Goal: Task Accomplishment & Management: Use online tool/utility

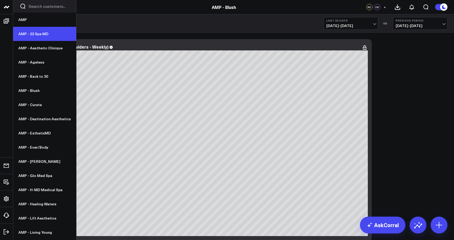
click at [35, 34] on link "AMP - 22 Spa MD" at bounding box center [44, 34] width 63 height 14
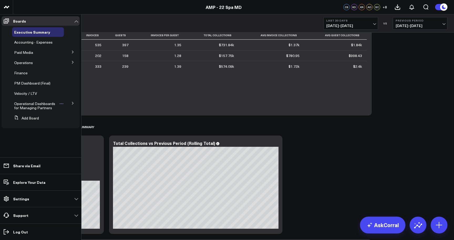
scroll to position [33, 0]
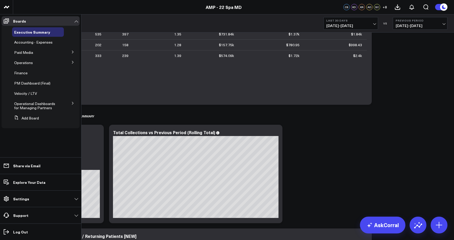
click at [72, 103] on icon at bounding box center [72, 103] width 3 height 3
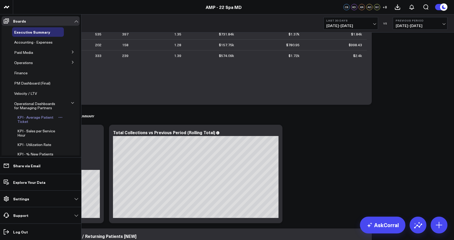
click at [44, 120] on span "KPI - Average Patient Ticket" at bounding box center [35, 119] width 36 height 9
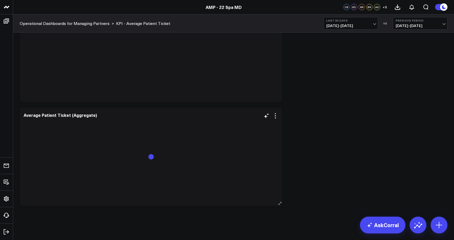
scroll to position [368, 0]
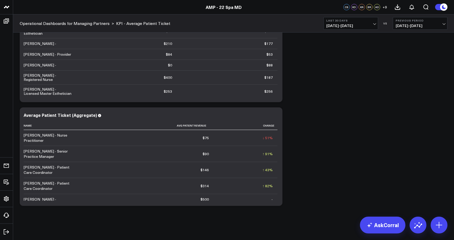
click at [374, 24] on span "[DATE] - [DATE]" at bounding box center [350, 26] width 49 height 4
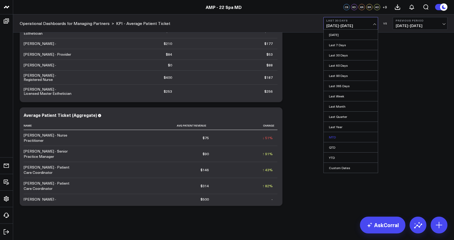
click at [341, 138] on link "MTD" at bounding box center [351, 137] width 54 height 10
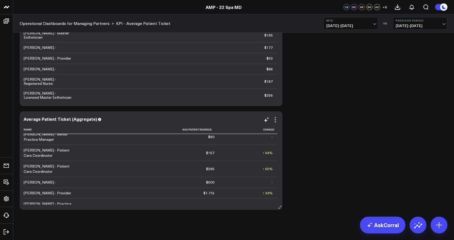
scroll to position [19, 0]
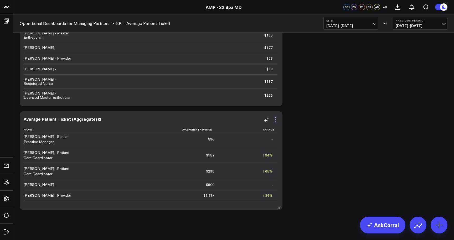
click at [276, 121] on icon at bounding box center [275, 120] width 6 height 6
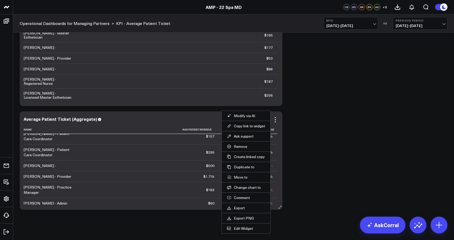
scroll to position [44, 0]
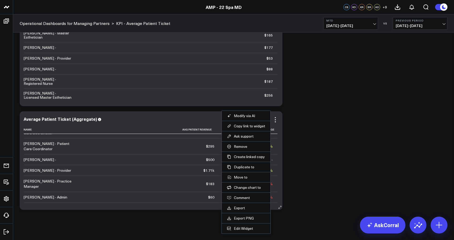
click at [196, 178] on td "$183" at bounding box center [147, 184] width 143 height 16
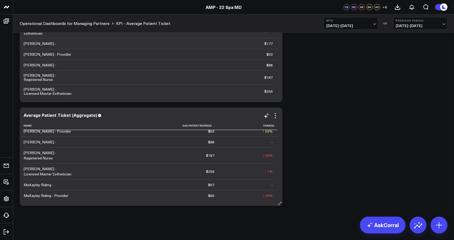
scroll to position [142, 0]
click at [73, 126] on icon at bounding box center [72, 125] width 3 height 3
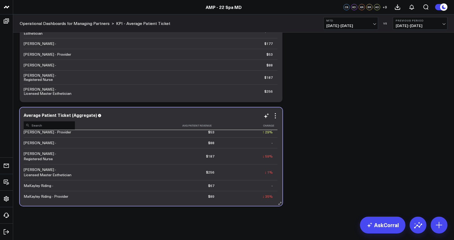
click at [66, 126] on input at bounding box center [49, 125] width 51 height 9
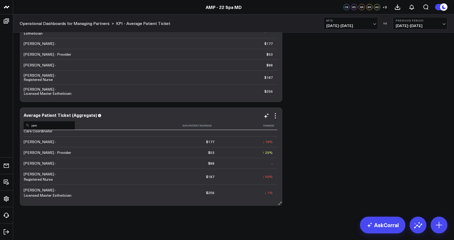
scroll to position [0, 0]
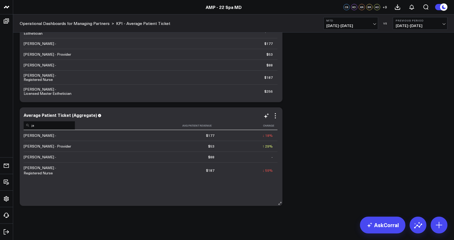
type input "j"
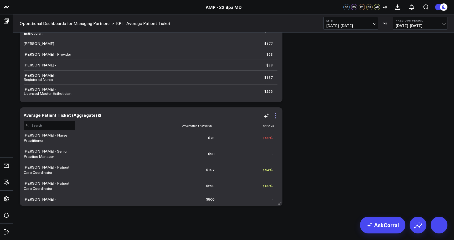
click at [275, 116] on icon at bounding box center [275, 115] width 1 height 1
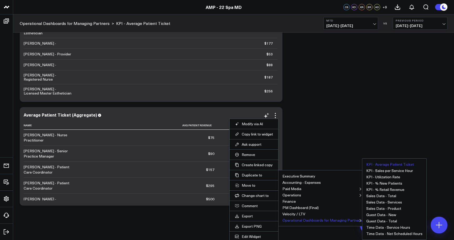
scroll to position [368, 0]
click at [388, 165] on button "KPI - Average Patient Ticket" at bounding box center [390, 165] width 48 height 4
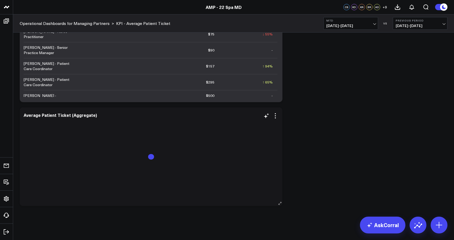
scroll to position [472, 0]
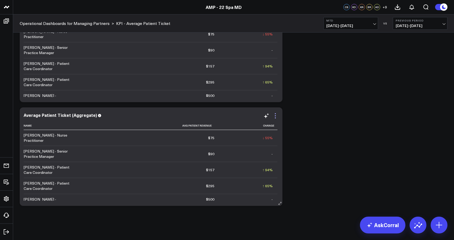
click at [276, 117] on icon at bounding box center [275, 116] width 6 height 6
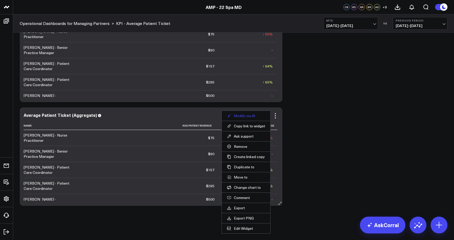
click at [257, 115] on button "Modify via AI" at bounding box center [246, 116] width 38 height 5
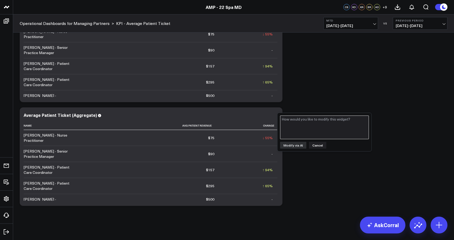
click at [305, 128] on textarea at bounding box center [324, 128] width 89 height 24
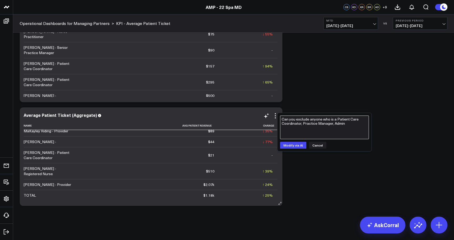
scroll to position [208, 0]
type textarea "Can you exclude anyone who is a Patient Care Coordinator, Practice Manager, Adm…"
click at [296, 145] on button "Modify via AI" at bounding box center [293, 145] width 26 height 7
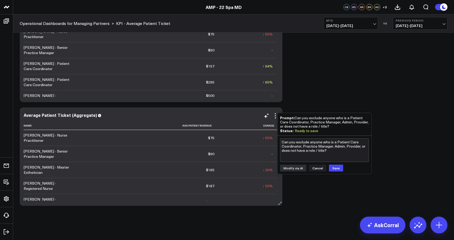
scroll to position [0, 0]
click at [306, 150] on textarea "Can you exclude anyone who is a Patient Care Coordinator, Practice Manager, Adm…" at bounding box center [324, 150] width 89 height 24
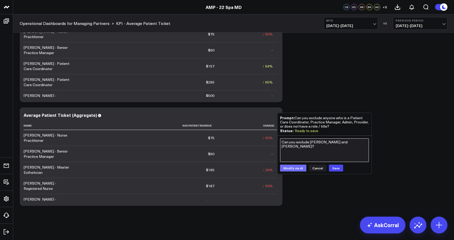
type textarea "Can you exclude [PERSON_NAME] and [PERSON_NAME]?"
click at [296, 169] on button "Modify via AI" at bounding box center [293, 168] width 26 height 7
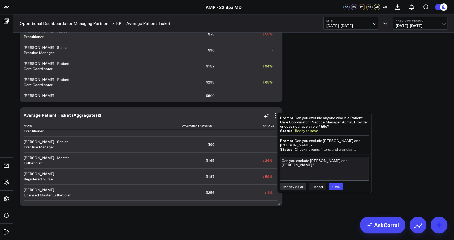
scroll to position [16, 0]
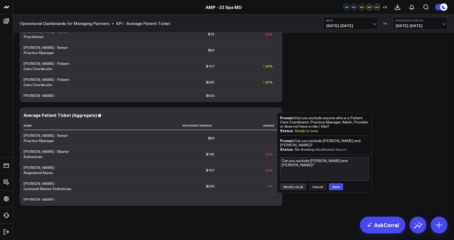
drag, startPoint x: 328, startPoint y: 126, endPoint x: 295, endPoint y: 118, distance: 34.5
click at [295, 118] on div "Prompt: Can you exclude anyone who is a Patient Care Coordinator, Practice Mana…" at bounding box center [324, 122] width 89 height 13
copy div "Can you exclude anyone who is a Patient Care Coordinator, Practice Manager, Adm…"
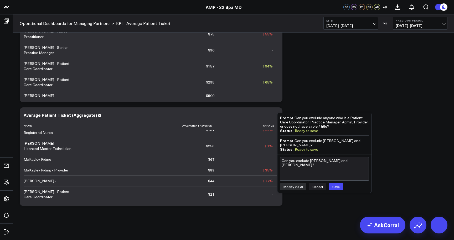
scroll to position [472, 0]
click at [312, 168] on textarea "Can you exclude [PERSON_NAME] and [PERSON_NAME]?" at bounding box center [324, 169] width 89 height 24
paste textarea "Can you exclude anyone who is a Patient Care Coordinator, Practice Manager, Adm…"
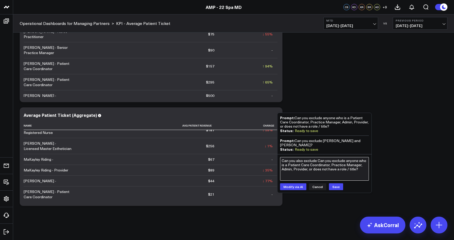
drag, startPoint x: 344, startPoint y: 161, endPoint x: 317, endPoint y: 161, distance: 26.8
click at [317, 161] on textarea "Can you also exclude Can you exclude anyone who is a Patient Care Coordinator, …" at bounding box center [324, 169] width 89 height 24
click at [324, 169] on textarea "Can you also exclude anyone who is a Patient Care Coordinator, Practice Manager…" at bounding box center [324, 169] width 89 height 24
drag, startPoint x: 323, startPoint y: 142, endPoint x: 296, endPoint y: 146, distance: 27.2
click at [296, 146] on div "Prompt: Can you exclude [PERSON_NAME] and [PERSON_NAME]?" at bounding box center [324, 142] width 89 height 9
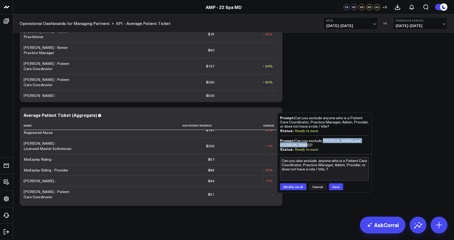
copy div "[PERSON_NAME] and [PERSON_NAME]"
click at [325, 170] on textarea "Can you also exclude anyone who is a Patient Care Coordinator, Practice Manager…" at bounding box center [324, 169] width 89 height 24
paste textarea "[PERSON_NAME] and [PERSON_NAME]"
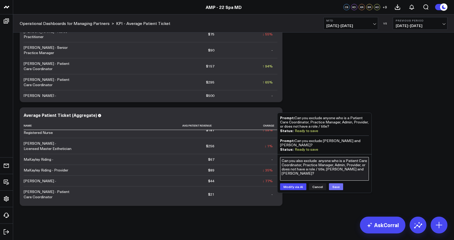
type textarea "Can you also exclude anyone who is a Patient Care Coordinator, Practice Manager…"
click at [336, 188] on button "Save" at bounding box center [336, 186] width 14 height 7
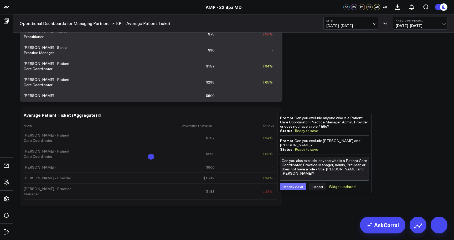
click at [292, 187] on button "Modify via AI" at bounding box center [293, 186] width 26 height 7
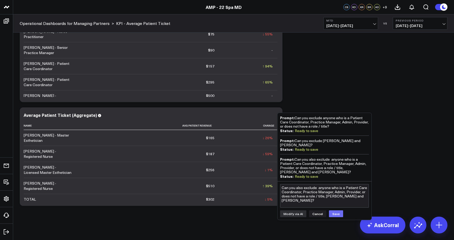
click at [336, 213] on button "Save" at bounding box center [336, 213] width 14 height 7
click at [299, 195] on textarea "Can you also exclude anyone who is a Patient Care Coordinator, Practice Manager…" at bounding box center [324, 196] width 89 height 24
click at [289, 191] on textarea "Can you also add the following metrics to this widget, Sales Per Service Hour, …" at bounding box center [324, 196] width 89 height 24
type textarea "Can you also add the following metrics to this table, Sales Per Service Hour, U…"
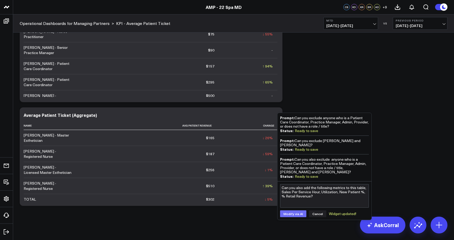
click at [292, 214] on button "Modify via AI" at bounding box center [293, 213] width 26 height 7
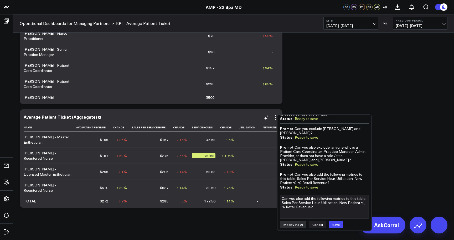
scroll to position [470, 0]
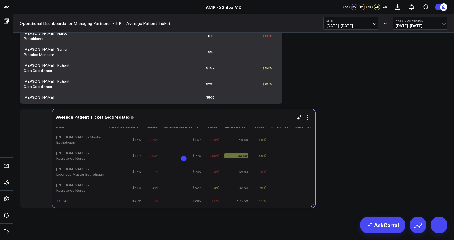
drag, startPoint x: 166, startPoint y: 201, endPoint x: 189, endPoint y: 203, distance: 22.7
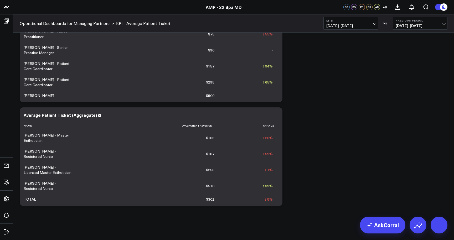
scroll to position [0, 0]
click at [267, 118] on icon at bounding box center [266, 116] width 6 height 6
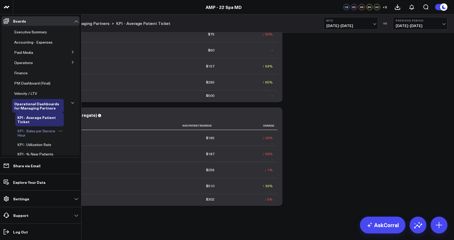
click at [43, 131] on span "KPI - Sales per Service Hour" at bounding box center [36, 133] width 38 height 9
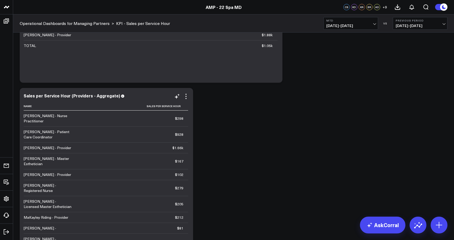
scroll to position [386, 0]
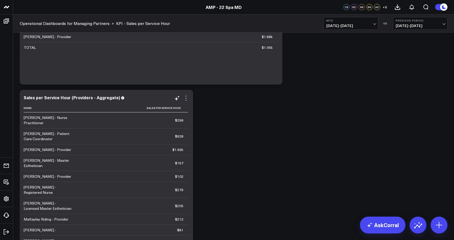
click at [186, 98] on icon at bounding box center [186, 98] width 1 height 1
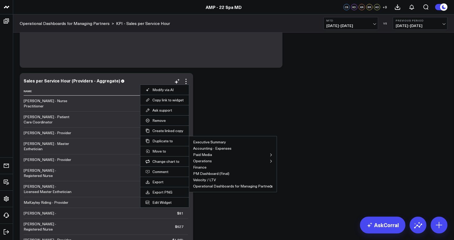
scroll to position [403, 0]
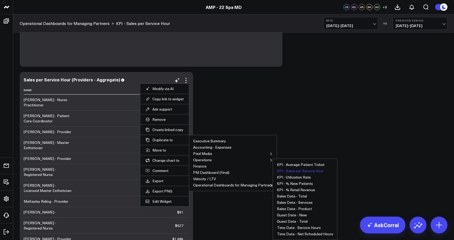
click at [300, 170] on button "KPI - Sales per Service Hour" at bounding box center [300, 171] width 47 height 4
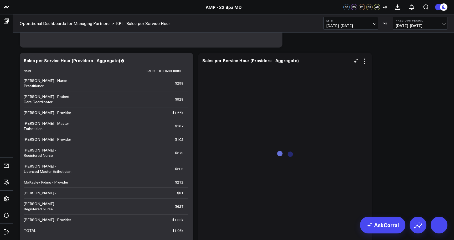
scroll to position [411, 0]
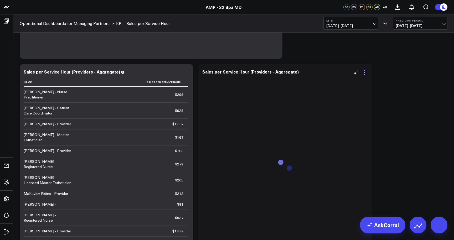
click at [366, 71] on icon at bounding box center [365, 72] width 6 height 6
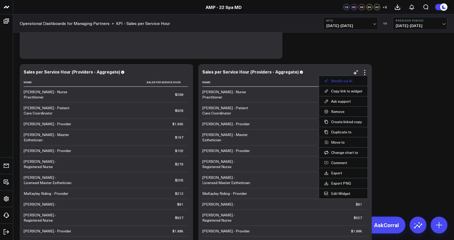
click at [347, 81] on button "Modify via AI" at bounding box center [343, 81] width 38 height 5
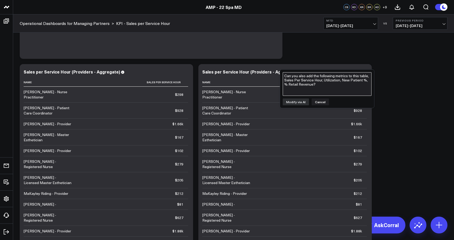
click at [328, 78] on textarea "Can you also add the following metrics to this table, Sales Per Service Hour, U…" at bounding box center [327, 84] width 89 height 24
paste textarea "[PERSON_NAME] and [PERSON_NAME]"
click at [285, 77] on textarea "[PERSON_NAME] and [PERSON_NAME]" at bounding box center [327, 84] width 89 height 24
paste textarea "Can you exclude anyone who is a Patient Care Coordinator, Practice Manager, Adm…"
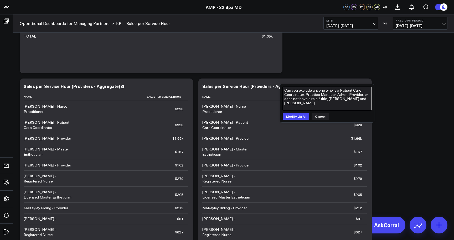
scroll to position [396, 0]
click at [309, 105] on textarea "Can you exclude anyone who is a Patient Care Coordinator, Practice Manager, Adm…" at bounding box center [327, 99] width 89 height 24
type textarea "Can you exclude anyone who is a Patient Care Coordinator, Practice Manager, Adm…"
click at [292, 116] on button "Modify via AI" at bounding box center [296, 117] width 26 height 7
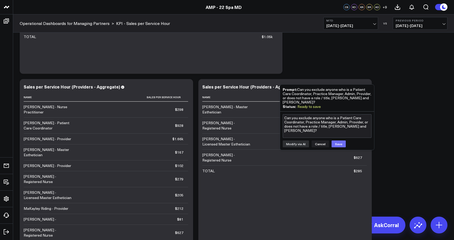
click at [339, 143] on button "Save" at bounding box center [339, 144] width 14 height 7
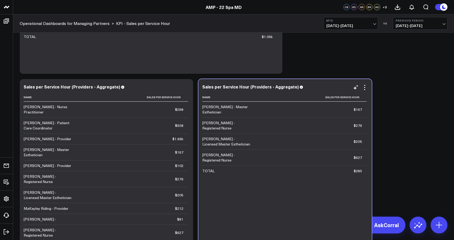
click at [343, 185] on div "Name Sales Per Service Hour [PERSON_NAME] - Master Esthetician $167 [PERSON_NAM…" at bounding box center [285, 184] width 166 height 183
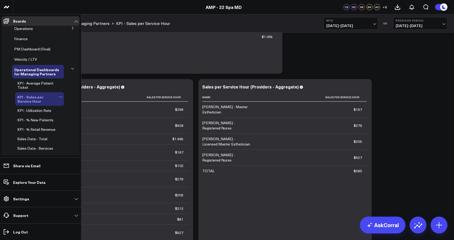
scroll to position [35, 0]
click at [47, 119] on span "KPI - % New Patients" at bounding box center [35, 118] width 36 height 5
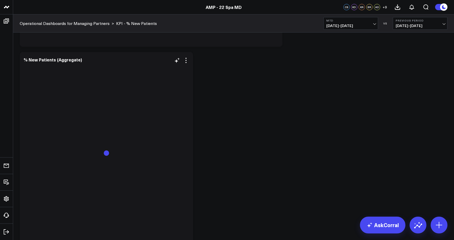
scroll to position [413, 0]
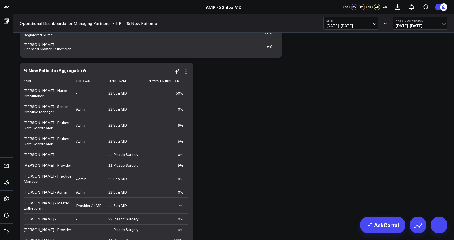
click at [186, 71] on icon at bounding box center [186, 71] width 1 height 1
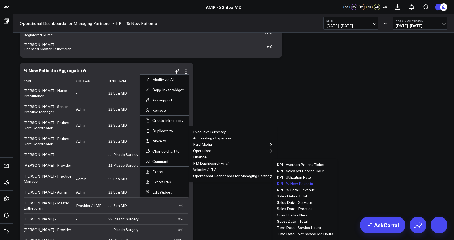
click at [287, 184] on button "KPI - % New Patients" at bounding box center [295, 184] width 36 height 4
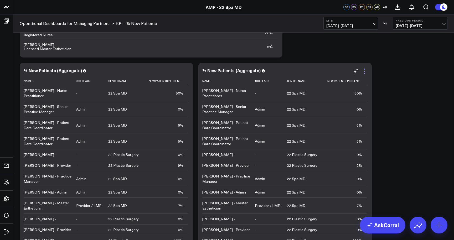
click at [366, 72] on icon at bounding box center [365, 71] width 6 height 6
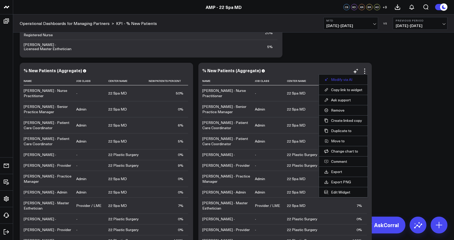
click at [350, 79] on button "Modify via AI" at bounding box center [343, 79] width 38 height 5
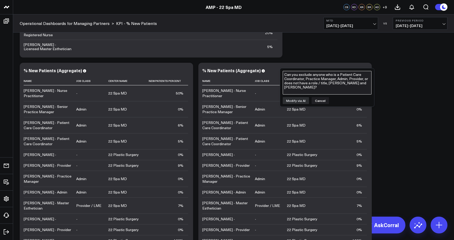
click at [312, 77] on textarea "Can you exclude anyone who is a Patient Care Coordinator, Practice Manager, Adm…" at bounding box center [327, 83] width 89 height 24
paste textarea "Can you exclude anyone who is a Patient Care Coordinator, Practice Manager, Adm…"
type textarea "Can you exclude anyone who is a Patient Care Coordinator, Practice Manager, Adm…"
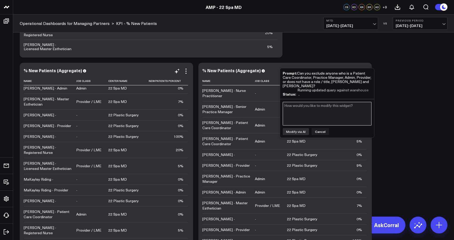
scroll to position [104, 0]
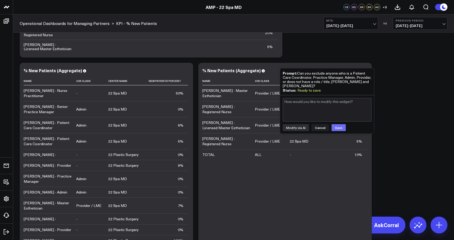
click at [336, 128] on button "Save" at bounding box center [339, 127] width 14 height 7
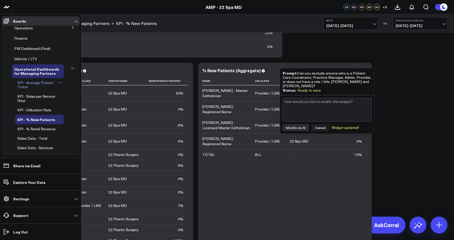
scroll to position [37, 0]
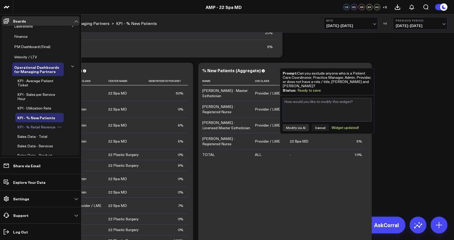
click at [41, 128] on link "KPI - % Retail Revenue" at bounding box center [36, 127] width 38 height 4
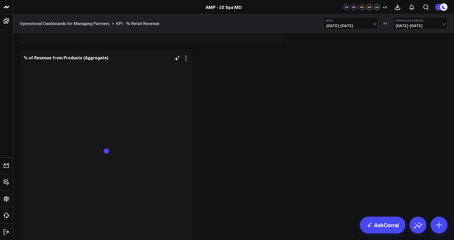
scroll to position [415, 0]
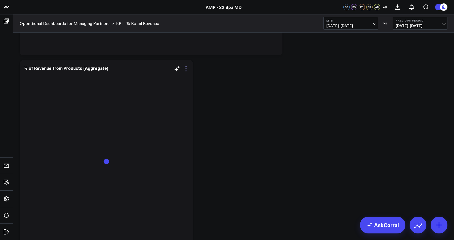
click at [186, 70] on icon at bounding box center [186, 69] width 6 height 6
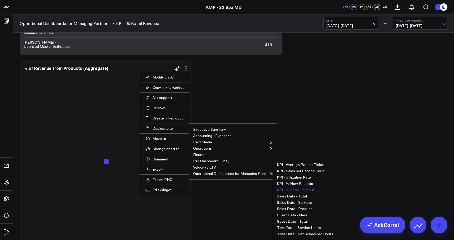
click at [295, 190] on button "KPI - % Retail Revenue" at bounding box center [296, 190] width 38 height 4
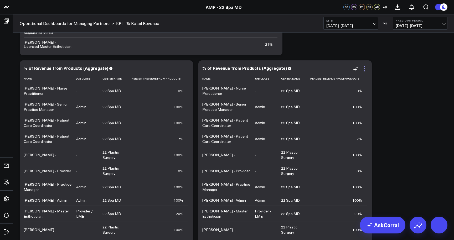
click at [364, 70] on icon at bounding box center [365, 69] width 6 height 6
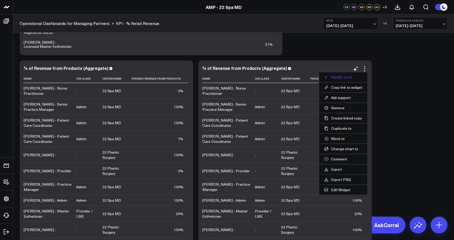
click at [343, 76] on button "Modify via AI" at bounding box center [343, 77] width 38 height 5
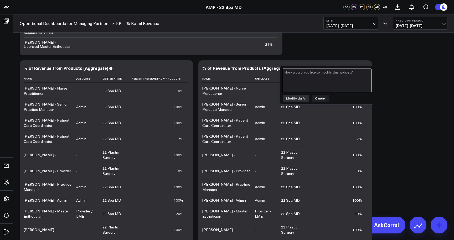
click at [330, 76] on textarea at bounding box center [327, 81] width 89 height 24
paste textarea "Can you exclude anyone who is a Patient Care Coordinator, Practice Manager, Adm…"
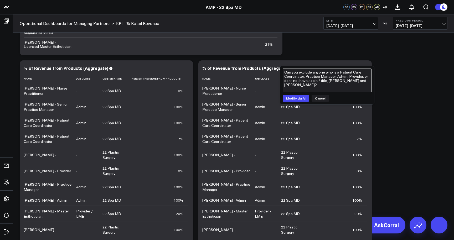
type textarea "Can you exclude anyone who is a Patient Care Coordinator, Practice Manager, Adm…"
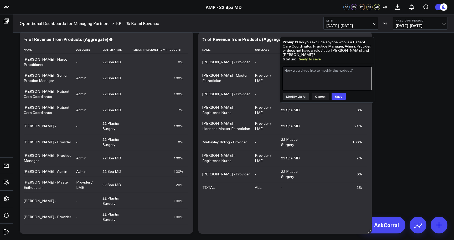
scroll to position [444, 0]
click at [342, 97] on button "Save" at bounding box center [339, 96] width 14 height 7
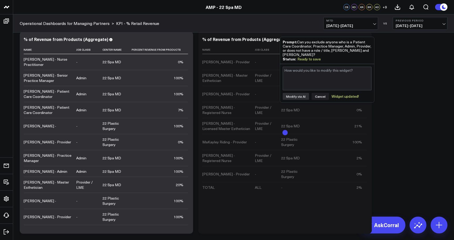
click at [340, 97] on div "Widget updated!" at bounding box center [345, 96] width 27 height 4
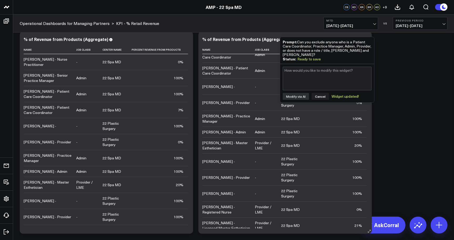
scroll to position [37, 0]
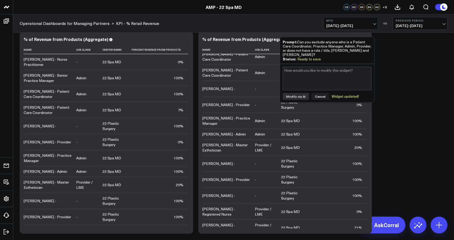
drag, startPoint x: 302, startPoint y: 54, endPoint x: 298, endPoint y: 43, distance: 11.9
click at [298, 43] on div "Prompt: Can you exclude anyone who is a Patient Care Coordinator, Practice Mana…" at bounding box center [327, 48] width 89 height 17
copy div "Can you exclude anyone who is a Patient Care Coordinator, Practice Manager, Adm…"
click at [311, 79] on textarea at bounding box center [327, 79] width 89 height 24
paste textarea "Can you exclude anyone who is a Patient Care Coordinator, Practice Manager, Adm…"
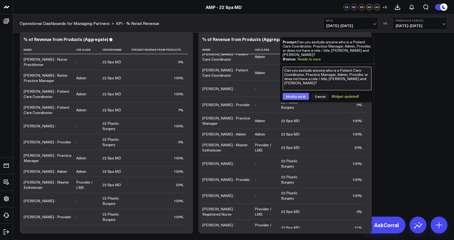
type textarea "Can you exclude anyone who is a Patient Care Coordinator, Practice Manager, Adm…"
click at [299, 95] on button "Modify via AI" at bounding box center [296, 96] width 26 height 7
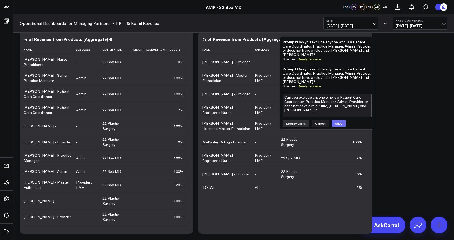
click at [341, 124] on button "Save" at bounding box center [339, 123] width 14 height 7
click at [337, 104] on textarea "Can you exclude anyone who is a Patient Care Coordinator, Practice Manager, Adm…" at bounding box center [327, 106] width 89 height 24
type textarea "Can you also remove [PERSON_NAME], [PERSON_NAME], [PERSON_NAME] and [PERSON_NAM…"
click at [298, 124] on button "Modify via AI" at bounding box center [296, 123] width 26 height 7
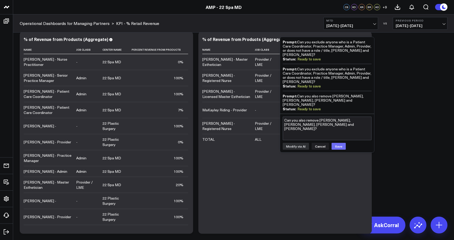
click at [340, 143] on button "Save" at bounding box center [339, 146] width 14 height 7
click at [338, 129] on textarea "Can you also remove [PERSON_NAME], [PERSON_NAME], [PERSON_NAME] and [PERSON_NAM…" at bounding box center [327, 129] width 89 height 24
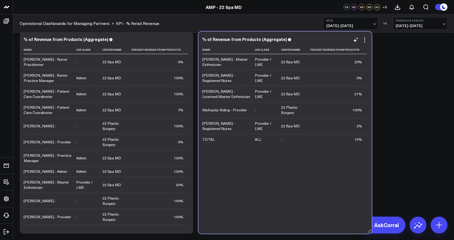
click at [268, 187] on div "Name Job Class Center Name Percent Revenue From Products [PERSON_NAME] - Master…" at bounding box center [285, 136] width 166 height 183
click at [204, 110] on div "MaKayley Riding - Provider" at bounding box center [225, 109] width 45 height 5
click at [209, 110] on div "MaKayley Riding - Provider" at bounding box center [224, 109] width 45 height 5
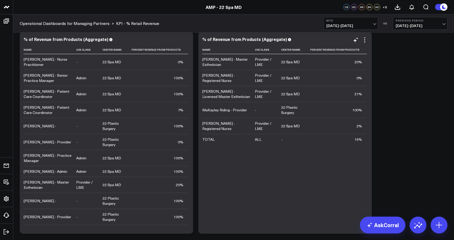
click at [224, 111] on div "MaKayley Riding - Provider" at bounding box center [224, 109] width 45 height 5
click at [365, 41] on icon at bounding box center [365, 40] width 6 height 6
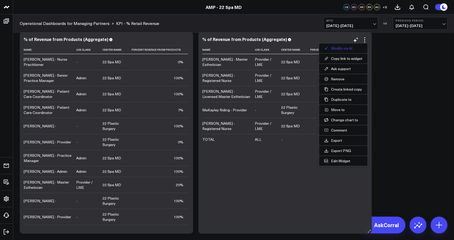
click at [340, 49] on button "Modify via AI" at bounding box center [343, 48] width 38 height 5
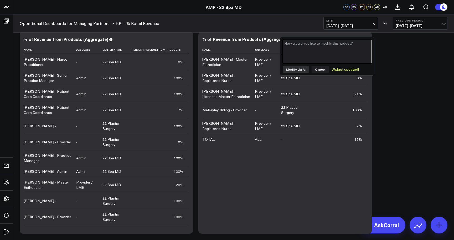
click at [314, 53] on textarea at bounding box center [327, 52] width 89 height 24
type textarea "Can you exclude everyone from the 22 Plastic Surgery center?"
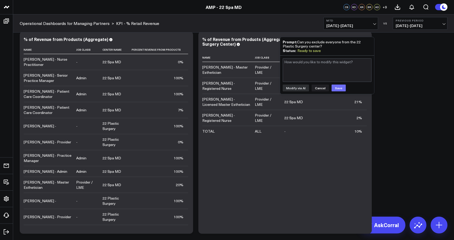
click at [339, 89] on button "Save" at bounding box center [339, 88] width 14 height 7
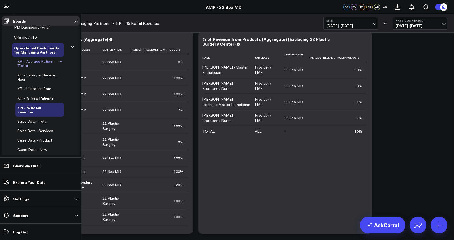
scroll to position [57, 0]
click at [42, 88] on span "KPI - Utilization Rate" at bounding box center [34, 87] width 34 height 5
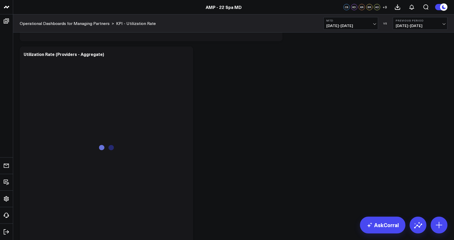
scroll to position [436, 0]
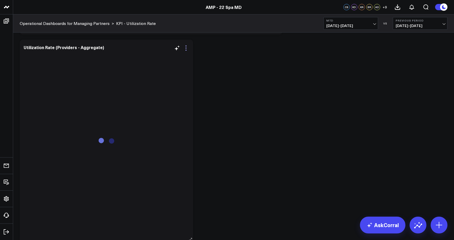
click at [186, 51] on icon at bounding box center [186, 50] width 1 height 1
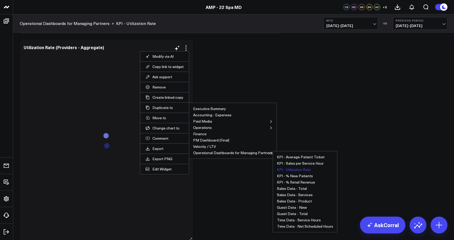
click at [301, 170] on button "KPI - Utilization Rate" at bounding box center [294, 170] width 34 height 4
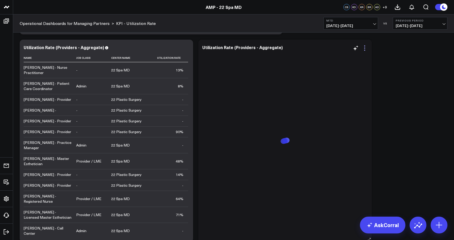
click at [364, 48] on icon at bounding box center [365, 48] width 6 height 6
click at [0, 0] on button "Modify via AI" at bounding box center [0, 0] width 0 height 0
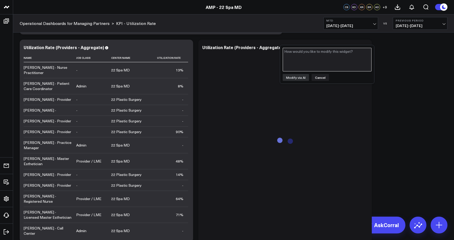
click at [350, 55] on textarea at bounding box center [327, 60] width 89 height 24
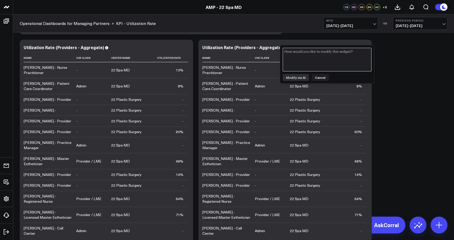
paste textarea "Can you exclude anyone who is a Patient Care Coordinator, Practice Manager, Adm…"
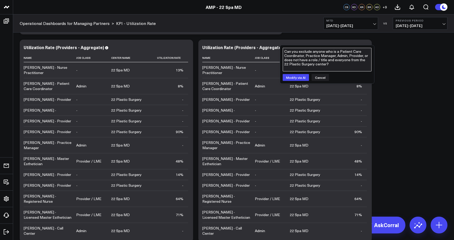
type textarea "Can you exclude anyone who is a Patient Care Coordinator, Practice Manager, Adm…"
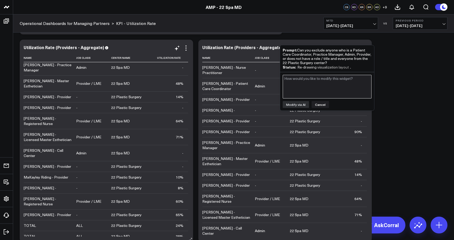
scroll to position [78, 0]
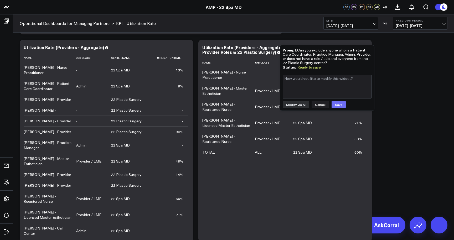
click at [336, 105] on button "Save" at bounding box center [339, 104] width 14 height 7
click at [276, 78] on td "-" at bounding box center [274, 75] width 38 height 16
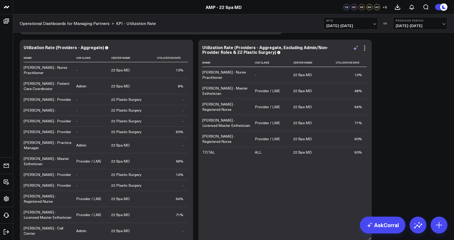
click at [356, 47] on icon at bounding box center [356, 48] width 6 height 6
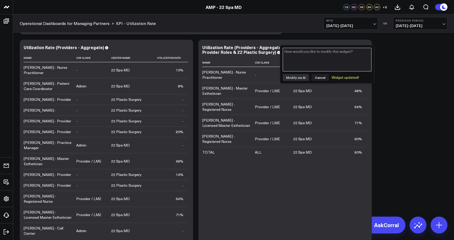
click at [314, 58] on textarea at bounding box center [327, 60] width 89 height 24
type textarea "Can you also remove [PERSON_NAME]?"
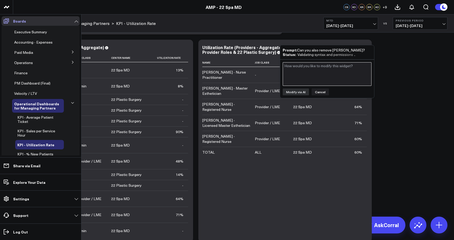
scroll to position [0, 0]
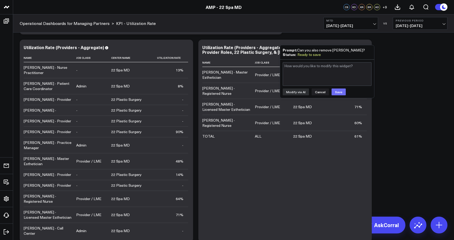
click at [335, 90] on button "Save" at bounding box center [339, 92] width 14 height 7
click at [329, 111] on td "71%" at bounding box center [347, 107] width 40 height 16
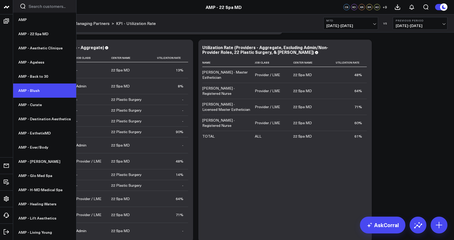
click at [40, 90] on link "AMP - Blush" at bounding box center [44, 91] width 63 height 14
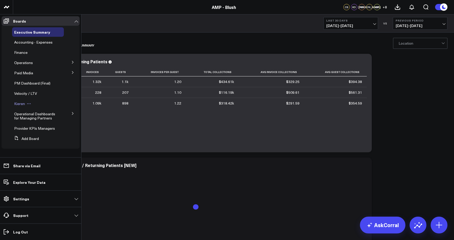
click at [19, 103] on span "Kieren" at bounding box center [19, 103] width 11 height 5
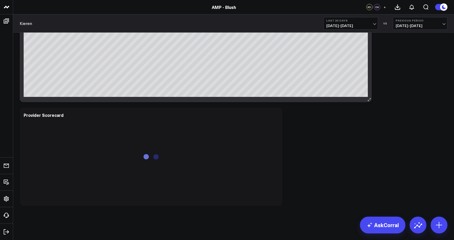
scroll to position [139, 0]
click at [274, 115] on icon at bounding box center [275, 116] width 6 height 6
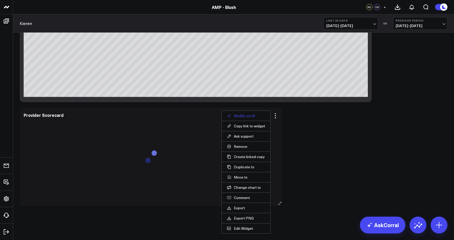
click at [248, 116] on button "Modify via AI" at bounding box center [246, 116] width 38 height 5
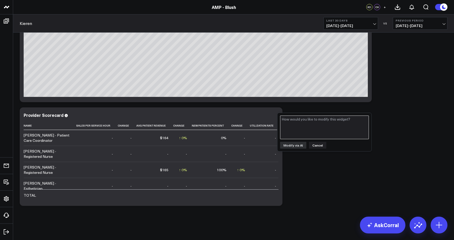
click at [306, 127] on textarea at bounding box center [324, 128] width 89 height 24
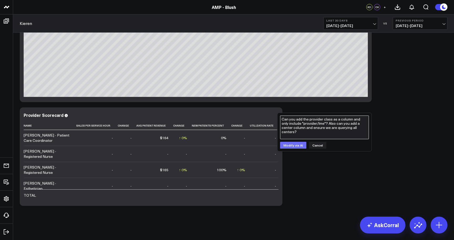
type textarea "Can you add the provider class as a column and only include "provider/lme"? Als…"
click at [298, 146] on button "Modify via AI" at bounding box center [293, 145] width 26 height 7
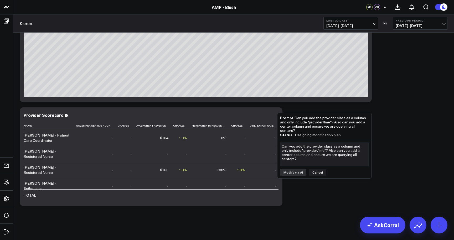
drag, startPoint x: 295, startPoint y: 130, endPoint x: 295, endPoint y: 118, distance: 11.3
click at [295, 118] on div "Prompt: Can you add the provider class as a column and only include "provider/l…" at bounding box center [324, 124] width 89 height 17
copy div "Can you add the provider class as a column and only include "provider/lme"? Als…"
click at [304, 156] on textarea "Can you add the provider class as a column and only include "provider/lme"? Als…" at bounding box center [324, 155] width 89 height 24
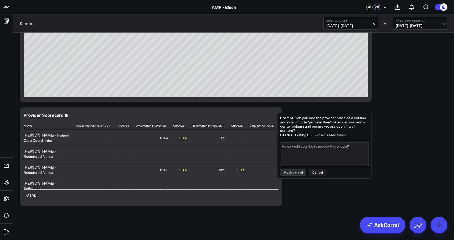
paste textarea "Can you add the provider class as a column and only include "provider/lme"? Als…"
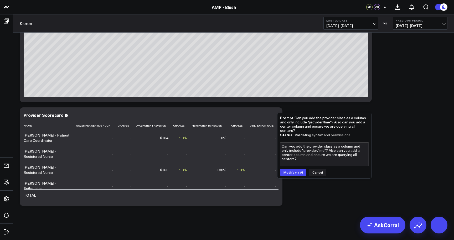
click at [313, 146] on textarea "Can you add the provider class as a column and only include "provider/lme"? Als…" at bounding box center [324, 155] width 89 height 24
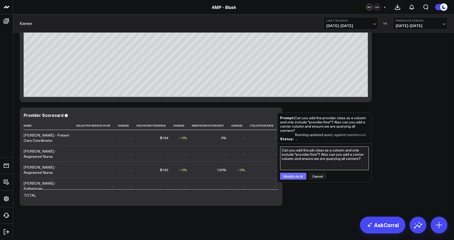
type textarea "Can you add the job class as a column and only include "provider/lme"? Also can…"
click at [300, 176] on button "Modify via AI" at bounding box center [293, 176] width 26 height 7
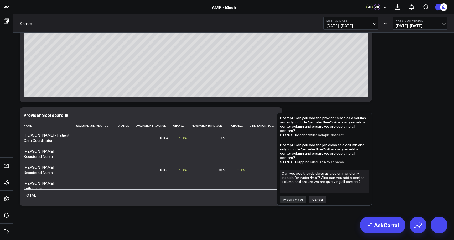
click at [316, 199] on button "Cancel" at bounding box center [317, 199] width 17 height 7
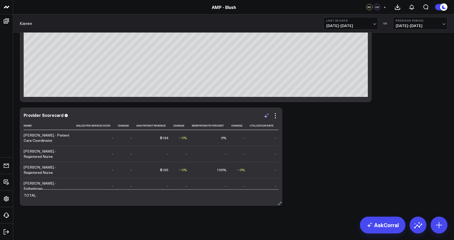
click at [265, 117] on icon at bounding box center [266, 117] width 4 height 4
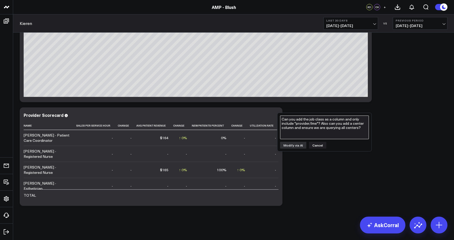
click at [291, 124] on textarea "Can you add the job class as a column and only include "provider/lme"? Also can…" at bounding box center [324, 128] width 89 height 24
paste textarea "Can you add the provider class as a column and only include "provider/lme"? Als…"
click at [312, 120] on textarea "Can you add the provider class as a column and only include "provider/lme"? Als…" at bounding box center [324, 128] width 89 height 24
type textarea "Can you add the job class as a column and only include "provider/lme"? Also can…"
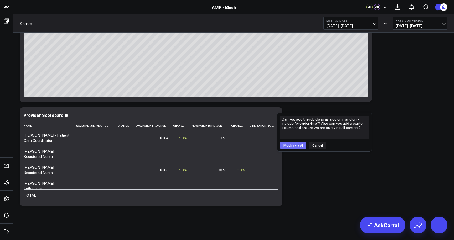
click at [297, 143] on button "Modify via AI" at bounding box center [293, 145] width 26 height 7
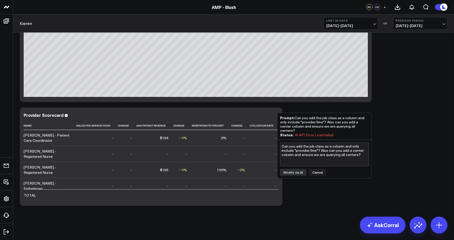
drag, startPoint x: 296, startPoint y: 130, endPoint x: 295, endPoint y: 116, distance: 13.7
click at [295, 116] on div "Prompt: Can you add the job class as a column and only include "provider/lme"? …" at bounding box center [324, 124] width 89 height 17
copy div "Can you add the job class as a column and only include "provider/lme"? Also can…"
click at [296, 152] on textarea "Can you add the job class as a column and only include "provider/lme"? Also can…" at bounding box center [324, 155] width 89 height 24
paste textarea "Can you add the job class as a column and only include "provider/lme"? Also can…"
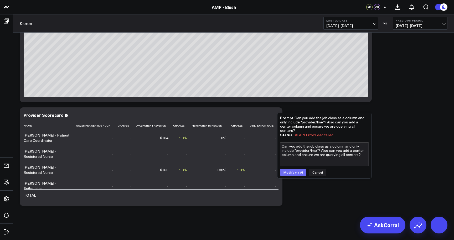
type textarea "Can you add the job class as a column and only include "provider/lme"? Also can…"
click at [298, 173] on button "Modify via AI" at bounding box center [293, 172] width 26 height 7
